Goal: Task Accomplishment & Management: Manage account settings

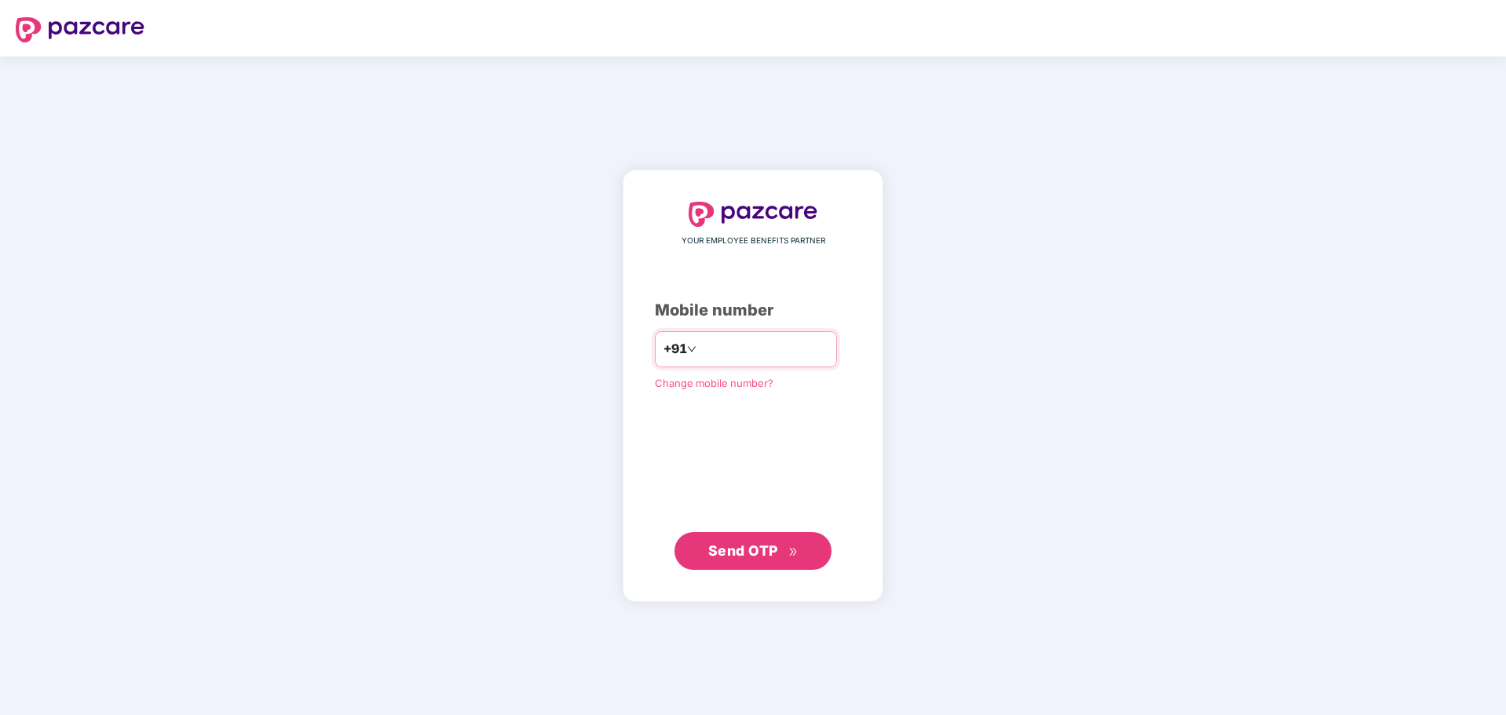
type input "**********"
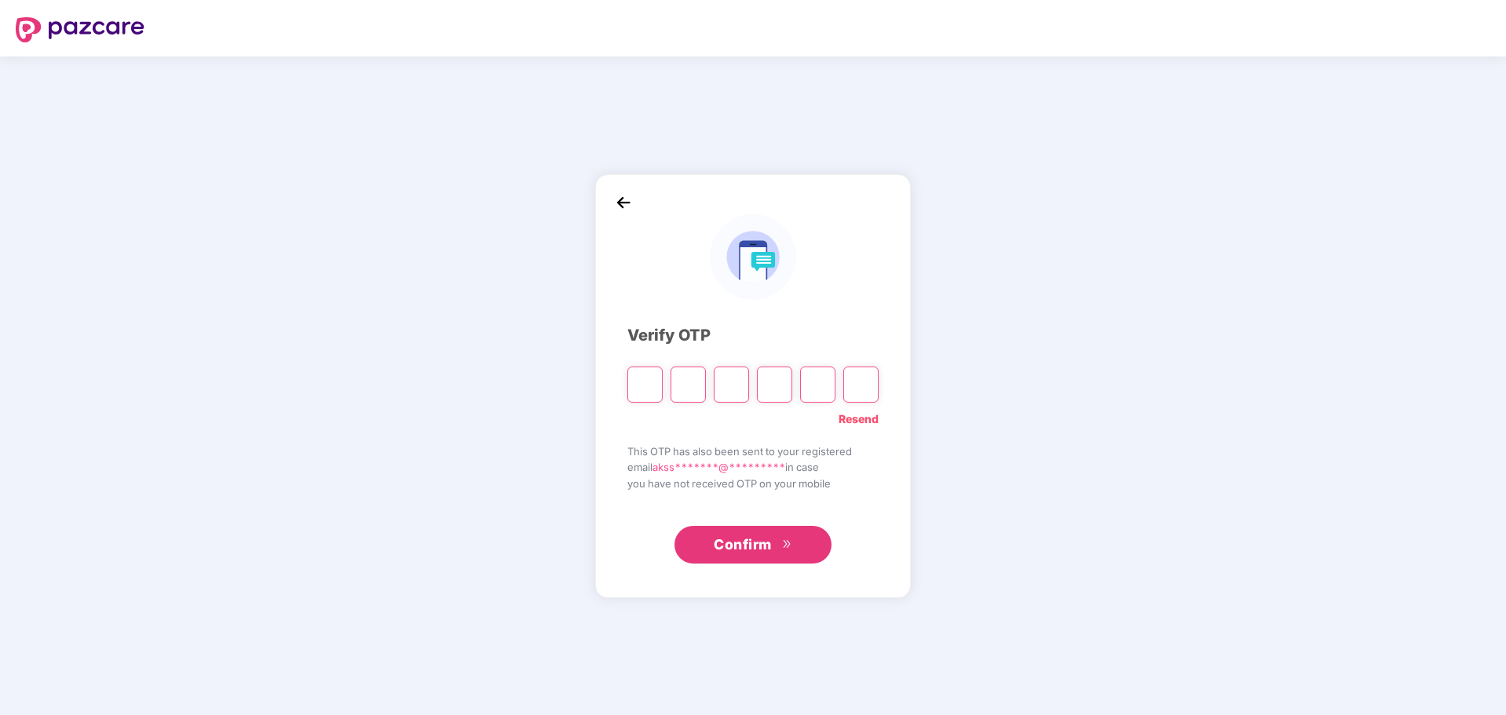
paste input "*"
type input "*"
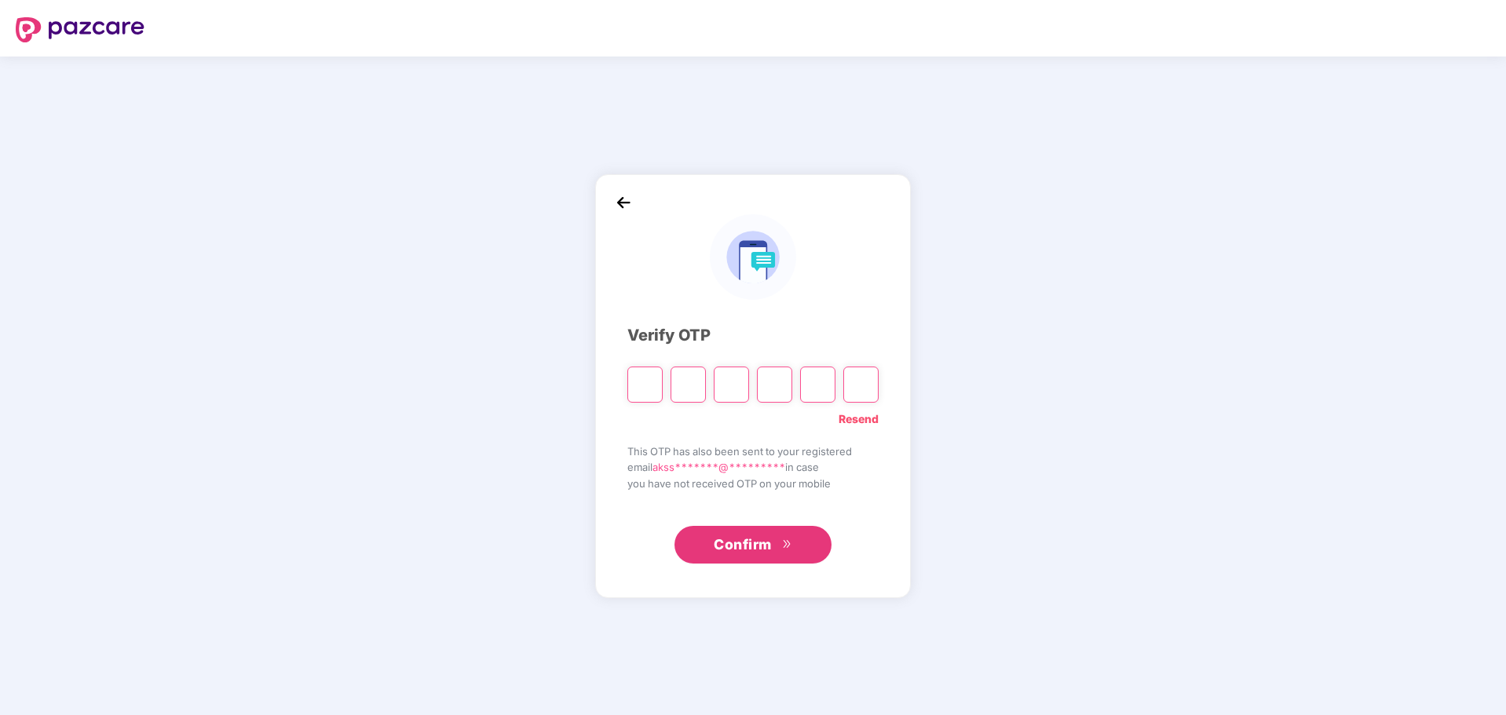
type input "*"
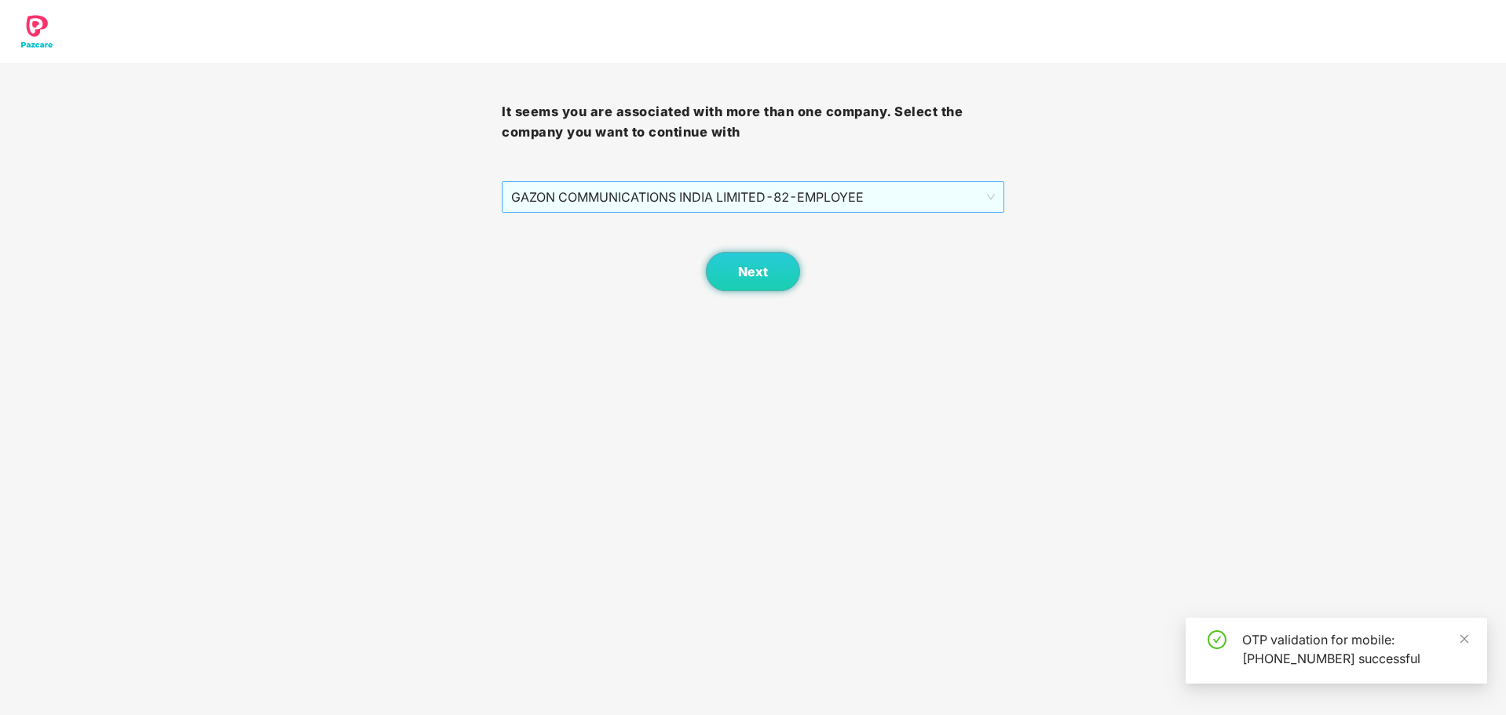
click at [851, 199] on span "GAZON COMMUNICATIONS INDIA LIMITED - 82 - EMPLOYEE" at bounding box center [752, 197] width 483 height 30
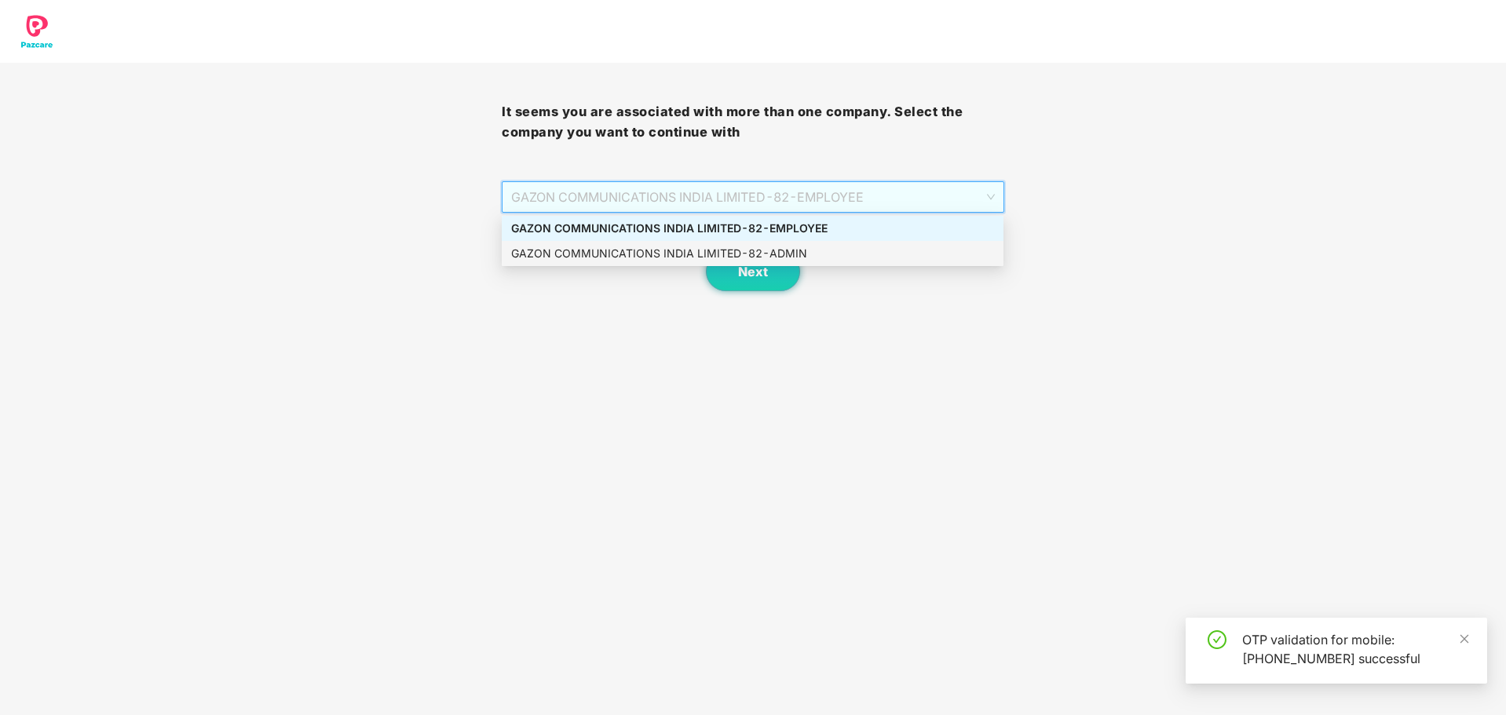
click at [841, 247] on div "GAZON COMMUNICATIONS INDIA LIMITED - 82 - ADMIN" at bounding box center [752, 253] width 483 height 17
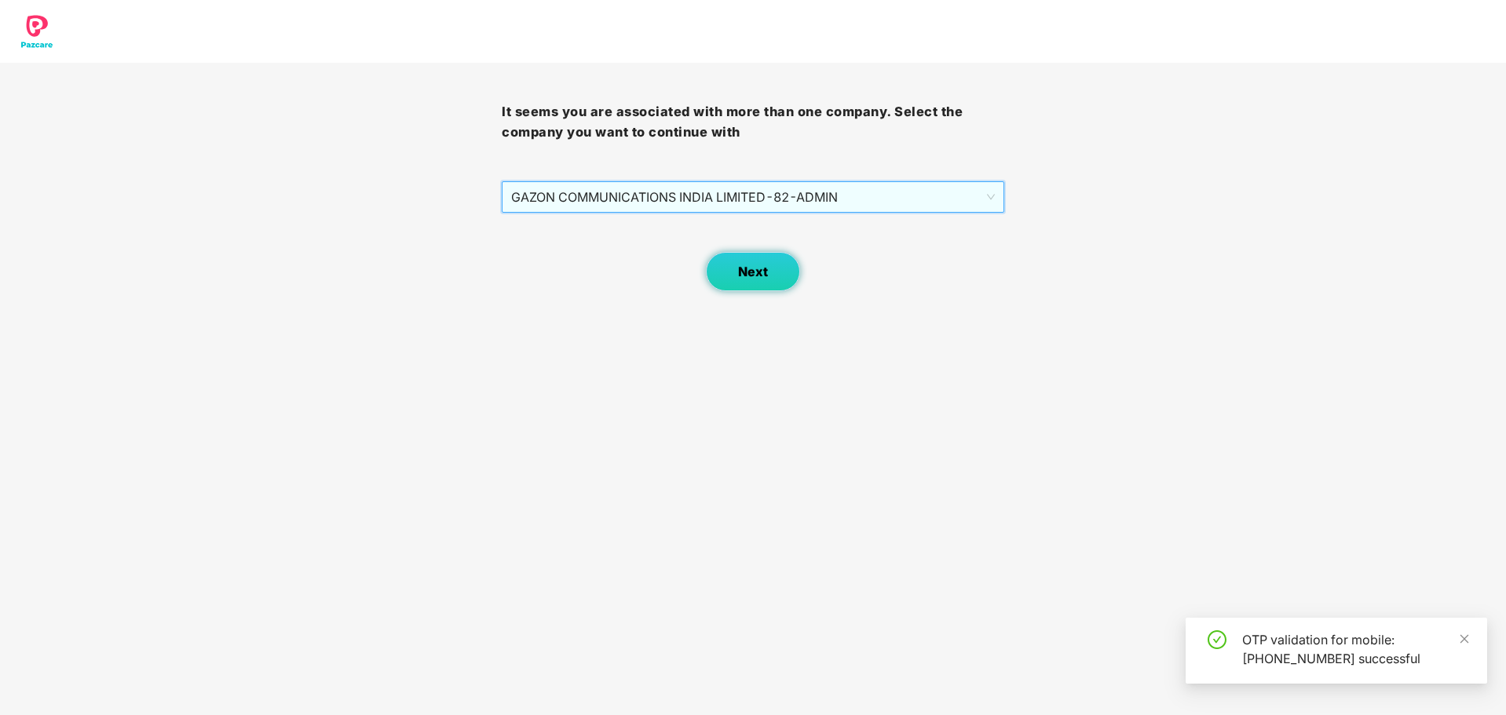
click at [760, 265] on span "Next" at bounding box center [753, 272] width 30 height 15
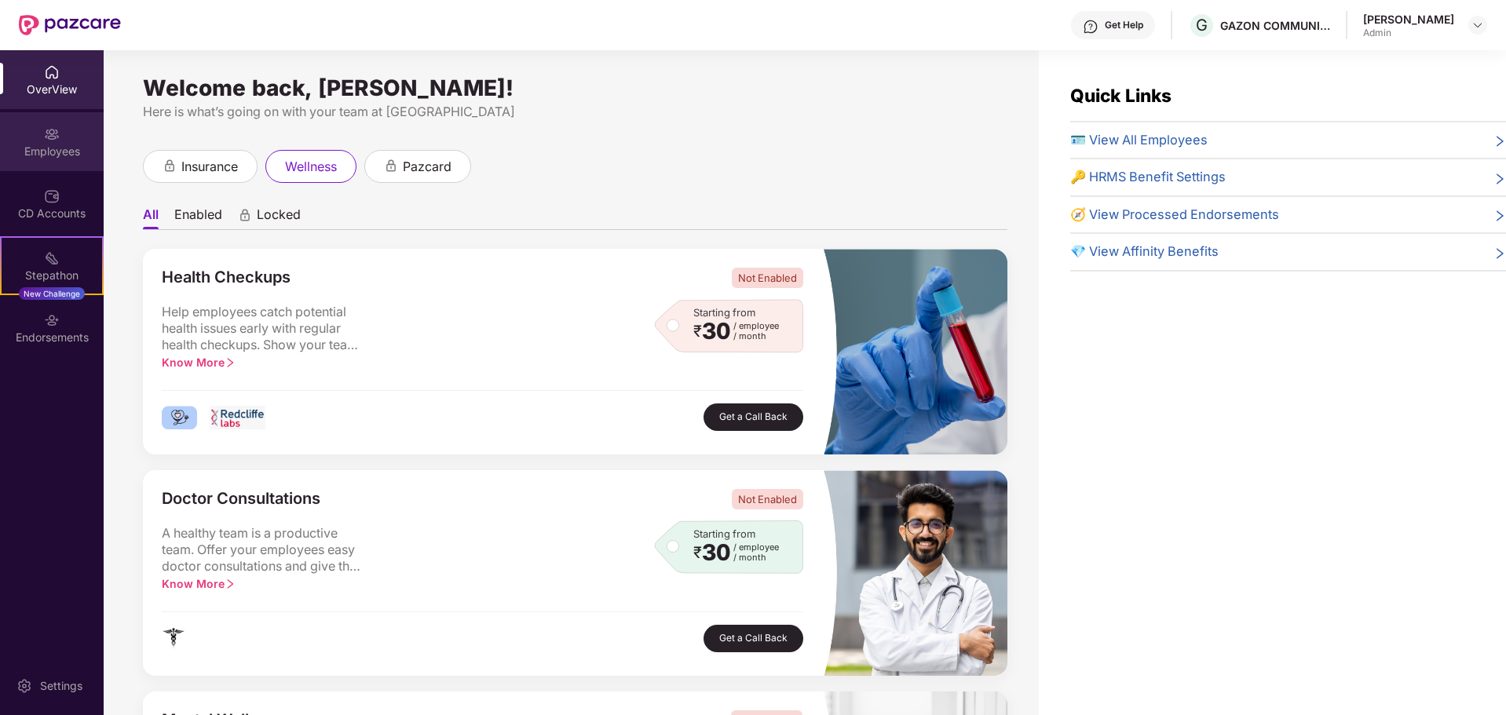
click at [83, 161] on div "Employees" at bounding box center [52, 141] width 104 height 59
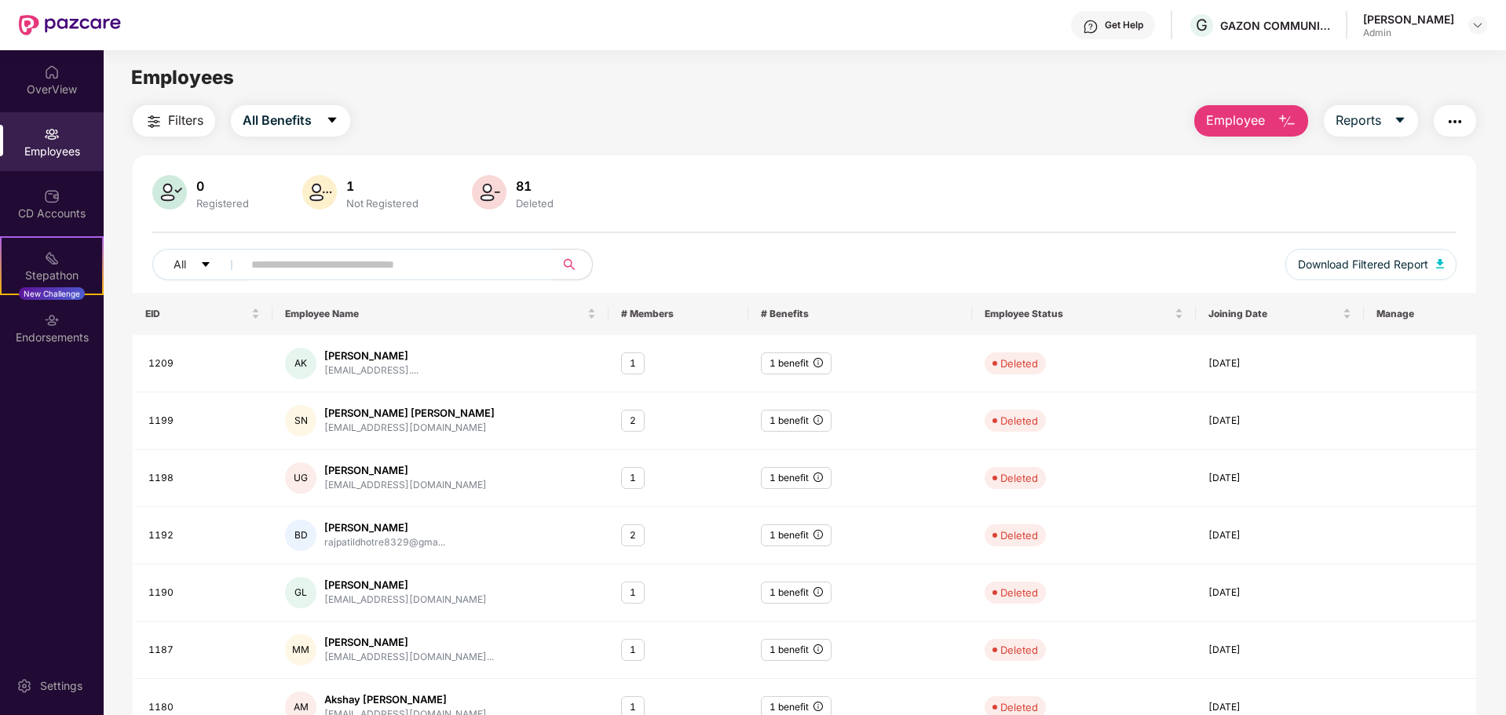
click at [797, 115] on div "Filters All Benefits Employee Reports" at bounding box center [805, 120] width 1344 height 31
click at [737, 202] on div "0 Registered 1 Not Registered 81 Deleted" at bounding box center [804, 194] width 1304 height 38
click at [35, 218] on div "CD Accounts" at bounding box center [52, 214] width 104 height 16
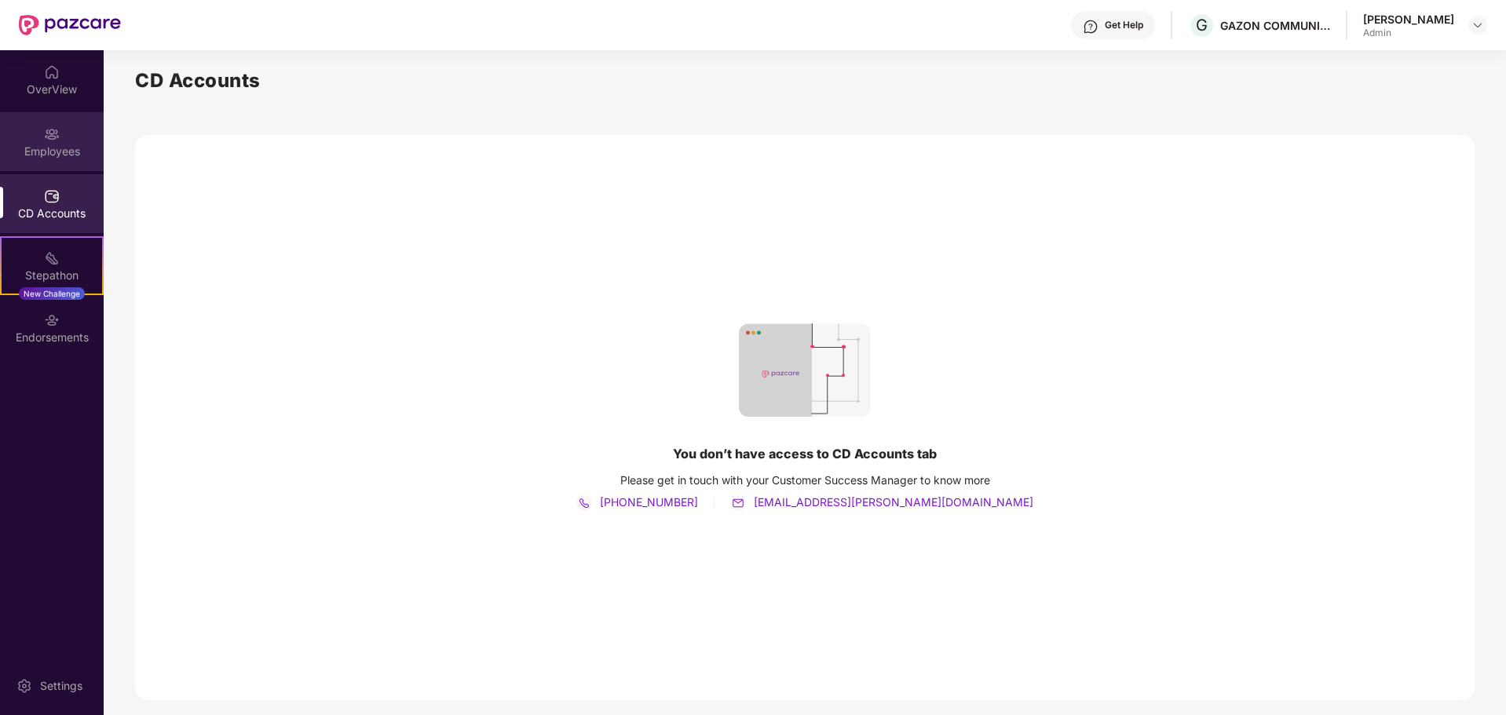
click at [47, 166] on div "Employees" at bounding box center [52, 141] width 104 height 59
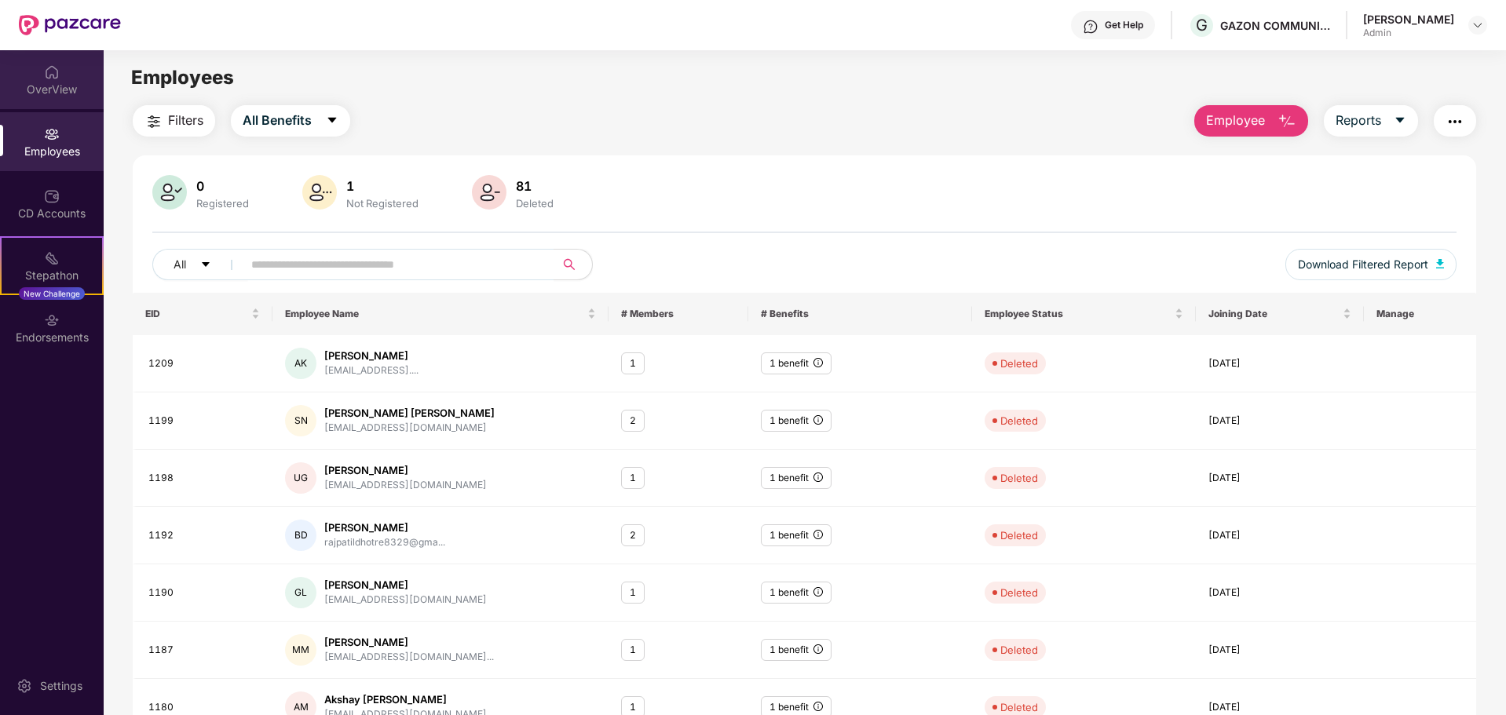
click at [57, 84] on div "OverView" at bounding box center [52, 90] width 104 height 16
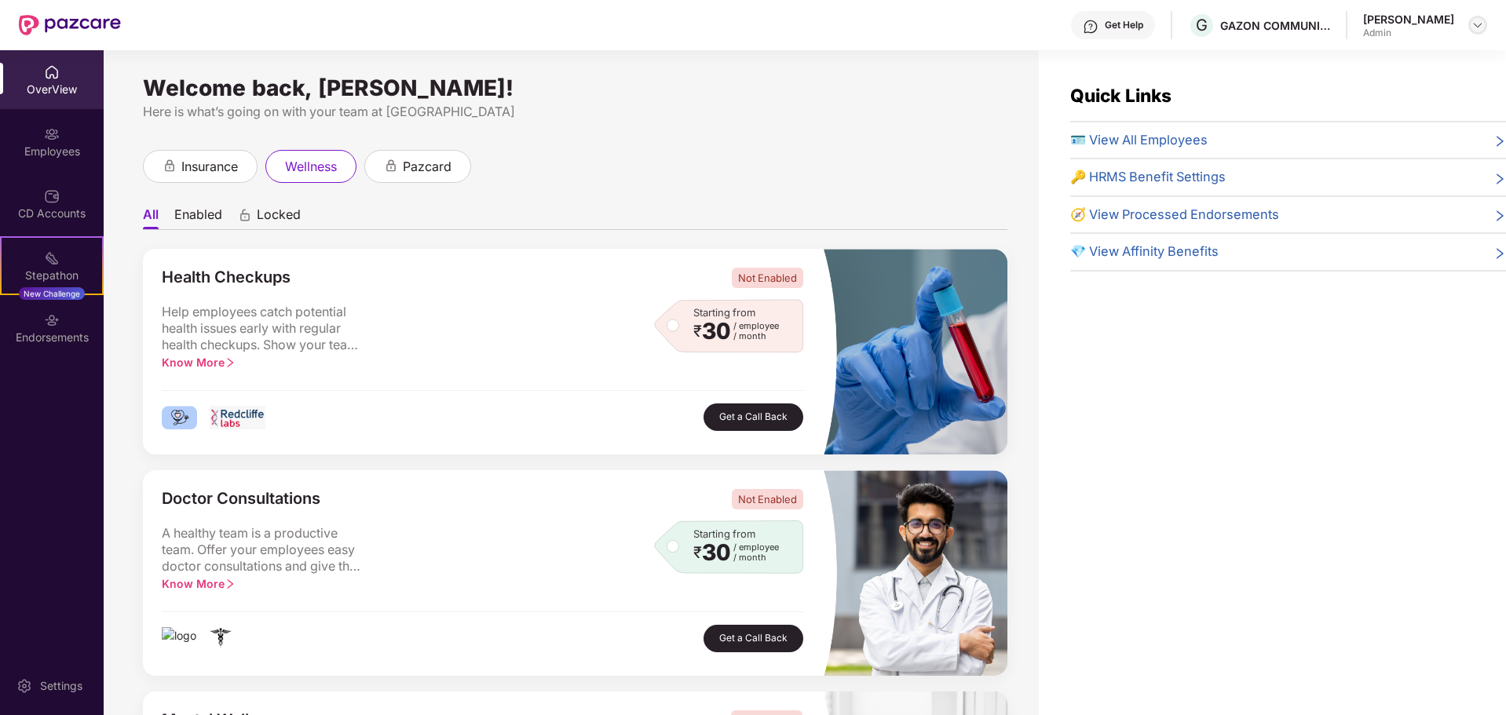
click at [1475, 29] on img at bounding box center [1477, 25] width 13 height 13
click at [1386, 97] on div "Logout" at bounding box center [1404, 93] width 204 height 31
